Goal: Information Seeking & Learning: Find specific fact

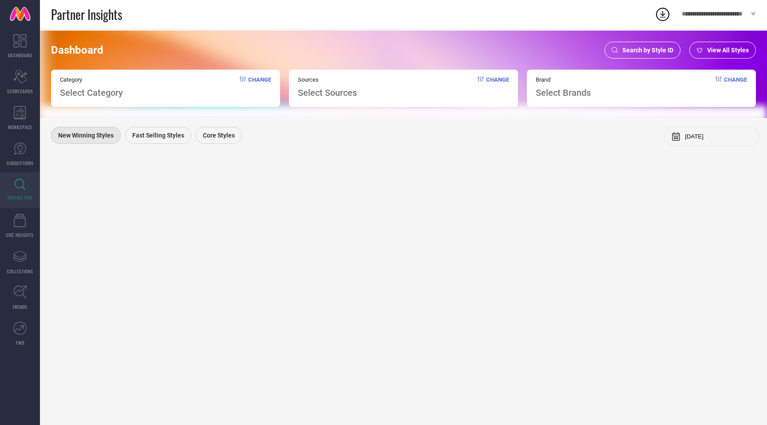
click at [633, 53] on span "Search by Style ID" at bounding box center [647, 50] width 51 height 7
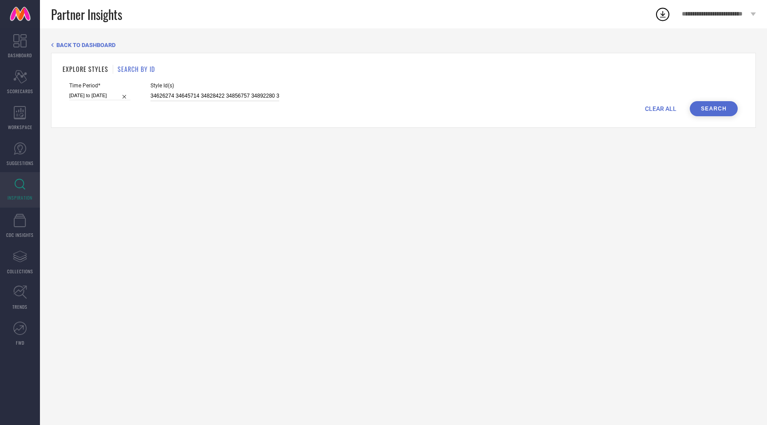
click at [244, 95] on input "34626274 34645714 34828422 34856757 34892280 34892285 34892288 34892290 3489229…" at bounding box center [214, 96] width 129 height 10
paste input "34885954"
type input "34885954"
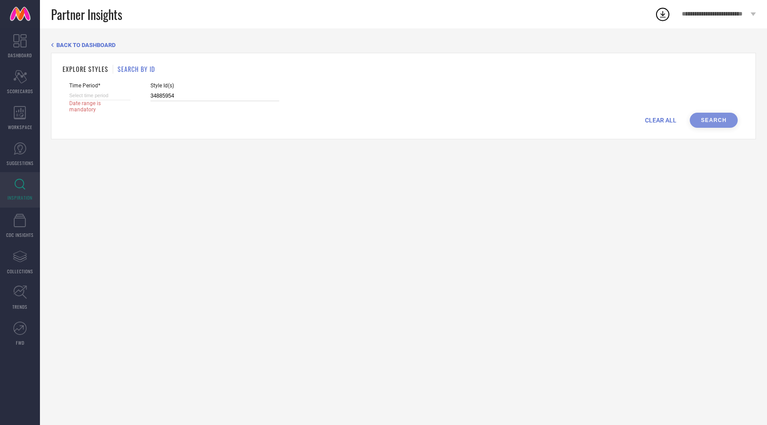
click at [93, 97] on input at bounding box center [99, 95] width 61 height 9
select select "7"
select select "2025"
select select "8"
select select "2025"
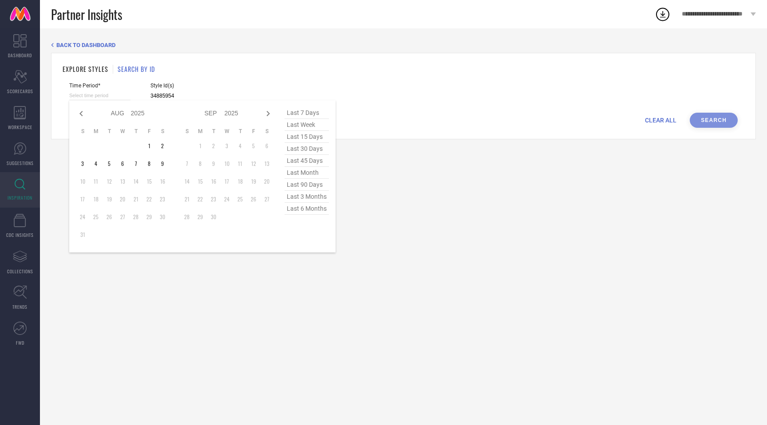
type input "34885954"
click at [301, 187] on span "last 90 days" at bounding box center [307, 185] width 44 height 12
type input "12-05-2025 to 09-08-2025"
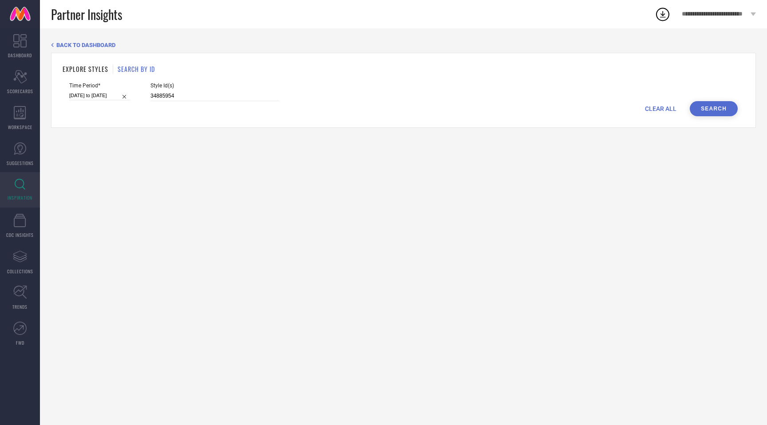
click at [705, 107] on button "Search" at bounding box center [714, 108] width 48 height 15
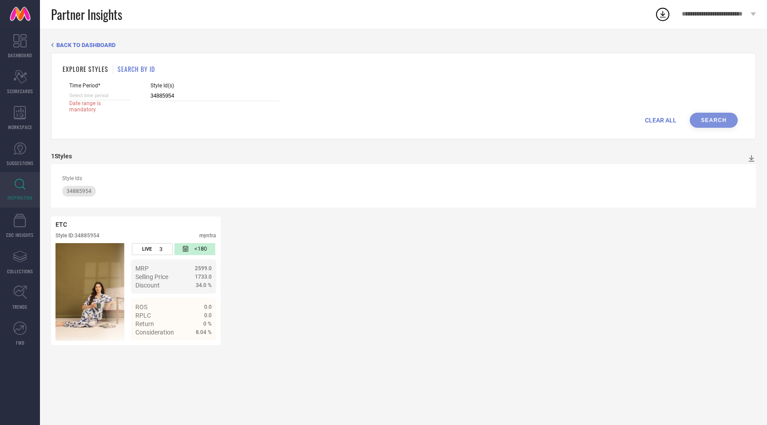
click at [95, 95] on input at bounding box center [99, 95] width 61 height 9
select select "7"
select select "2025"
select select "8"
select select "2025"
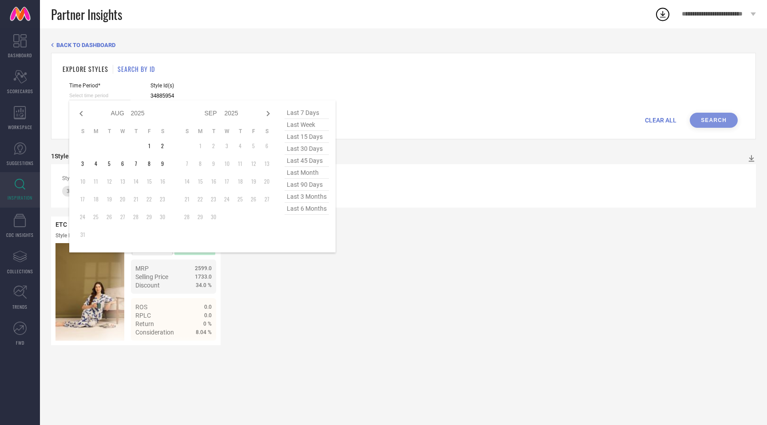
click at [306, 212] on span "last 6 months" at bounding box center [307, 209] width 44 height 12
type input "01-02-2025 to 31-07-2025"
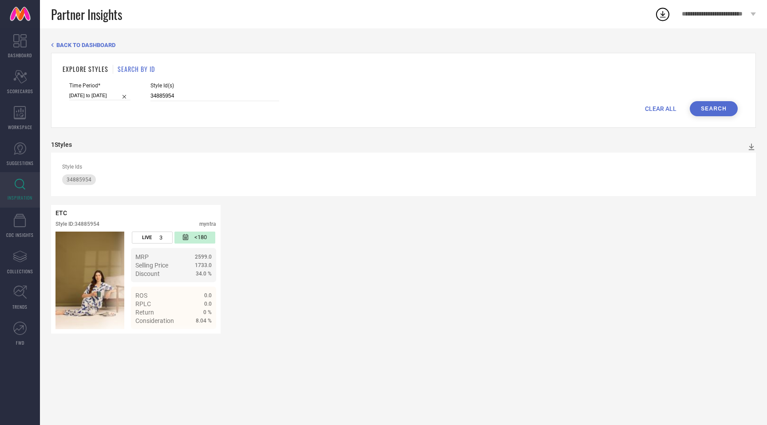
click at [702, 108] on button "Search" at bounding box center [714, 108] width 48 height 15
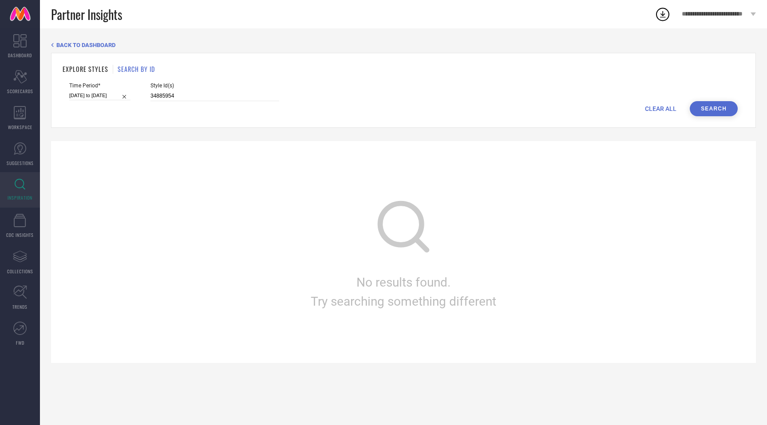
select select "1"
select select "2025"
select select "2"
select select "2025"
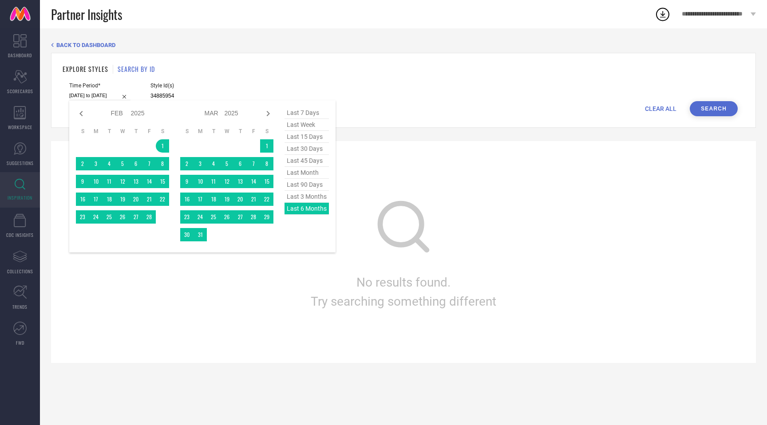
click at [98, 98] on input "01-02-2025 to 31-07-2025" at bounding box center [99, 95] width 61 height 9
click at [305, 199] on span "last 3 months" at bounding box center [307, 197] width 44 height 12
type input "01-05-2025 to 31-07-2025"
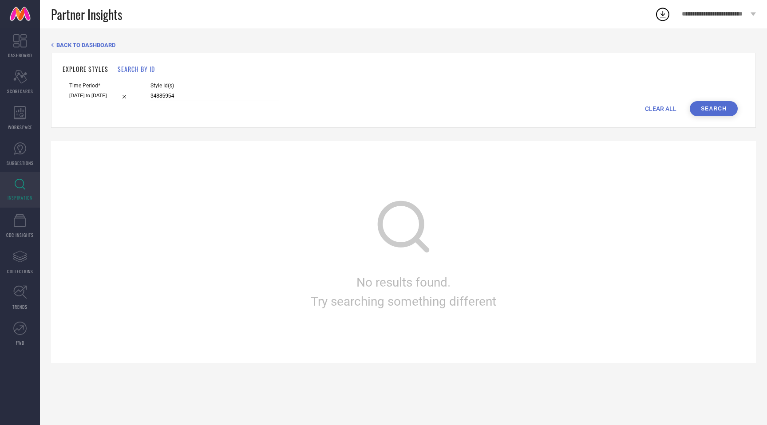
click at [709, 108] on button "Search" at bounding box center [714, 108] width 48 height 15
click at [174, 94] on input "34885954" at bounding box center [214, 96] width 129 height 10
type input "3"
paste input "34885954"
type input "34885954"
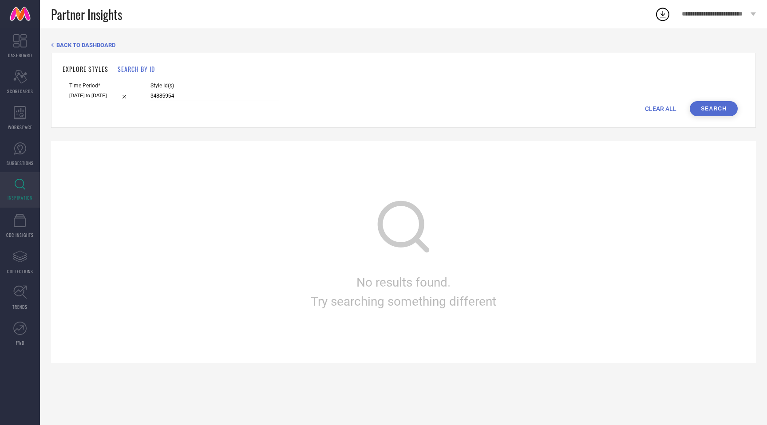
click at [699, 111] on button "Search" at bounding box center [714, 108] width 48 height 15
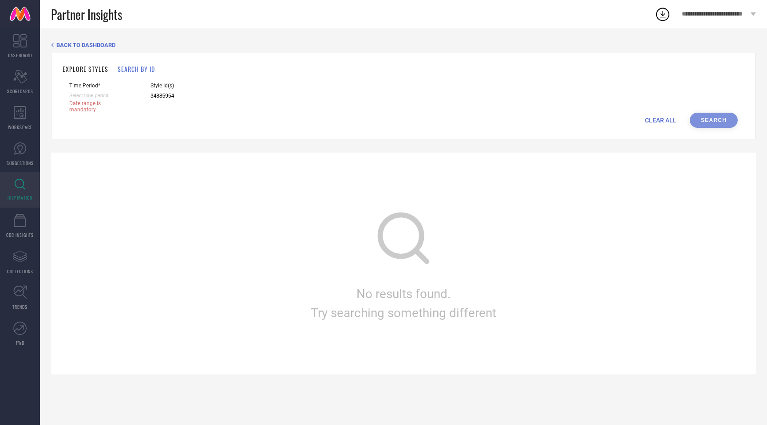
click at [85, 94] on input at bounding box center [99, 95] width 61 height 9
select select "7"
select select "2025"
select select "8"
select select "2025"
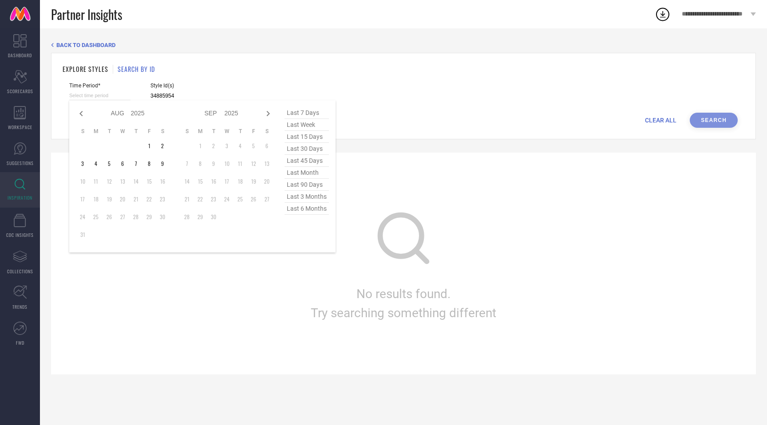
click at [303, 166] on span "last 45 days" at bounding box center [307, 161] width 44 height 12
type input "26-06-2025 to 09-08-2025"
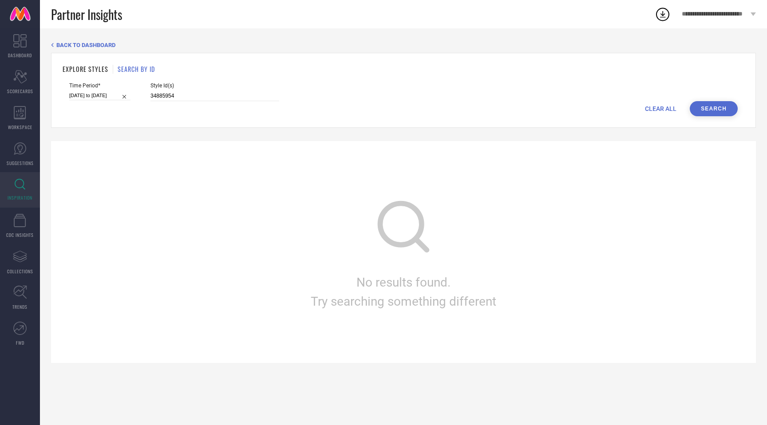
click at [710, 112] on button "Search" at bounding box center [714, 108] width 48 height 15
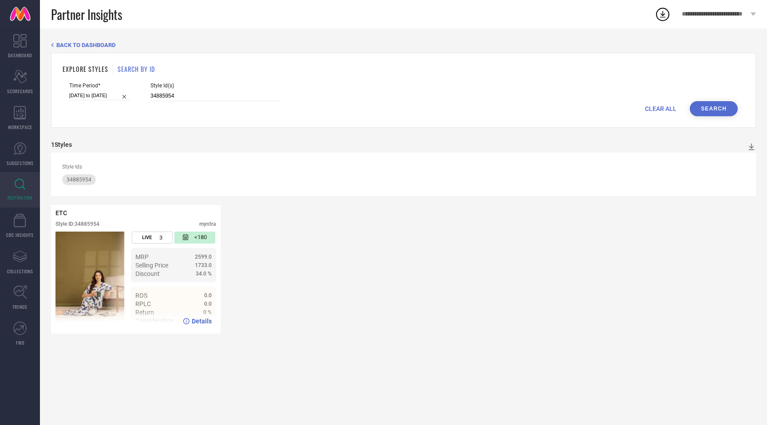
click at [192, 321] on div "Details" at bounding box center [197, 321] width 29 height 7
